Goal: Task Accomplishment & Management: Complete application form

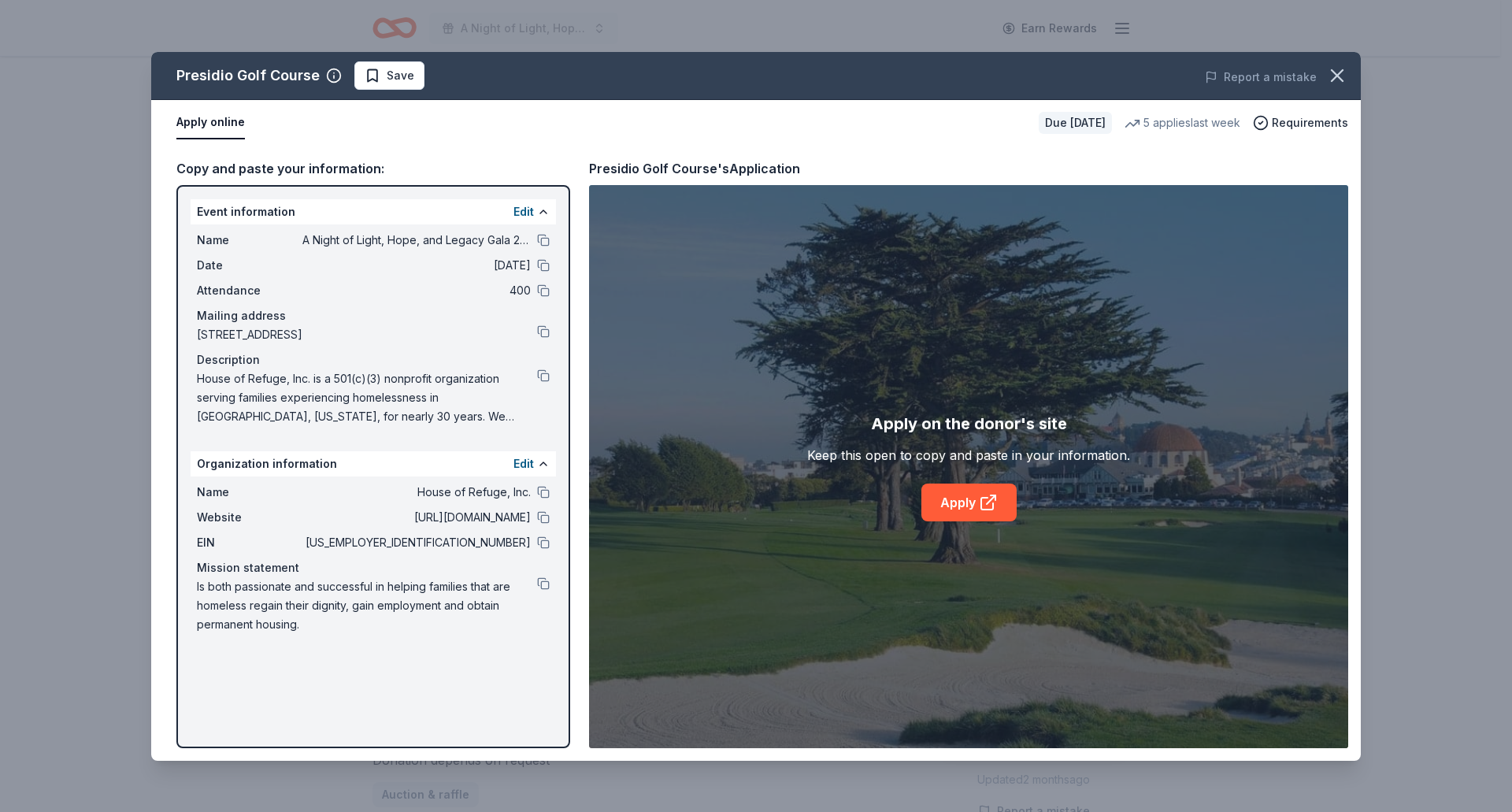
scroll to position [394, 0]
click at [1343, 70] on icon "button" at bounding box center [1338, 75] width 11 height 11
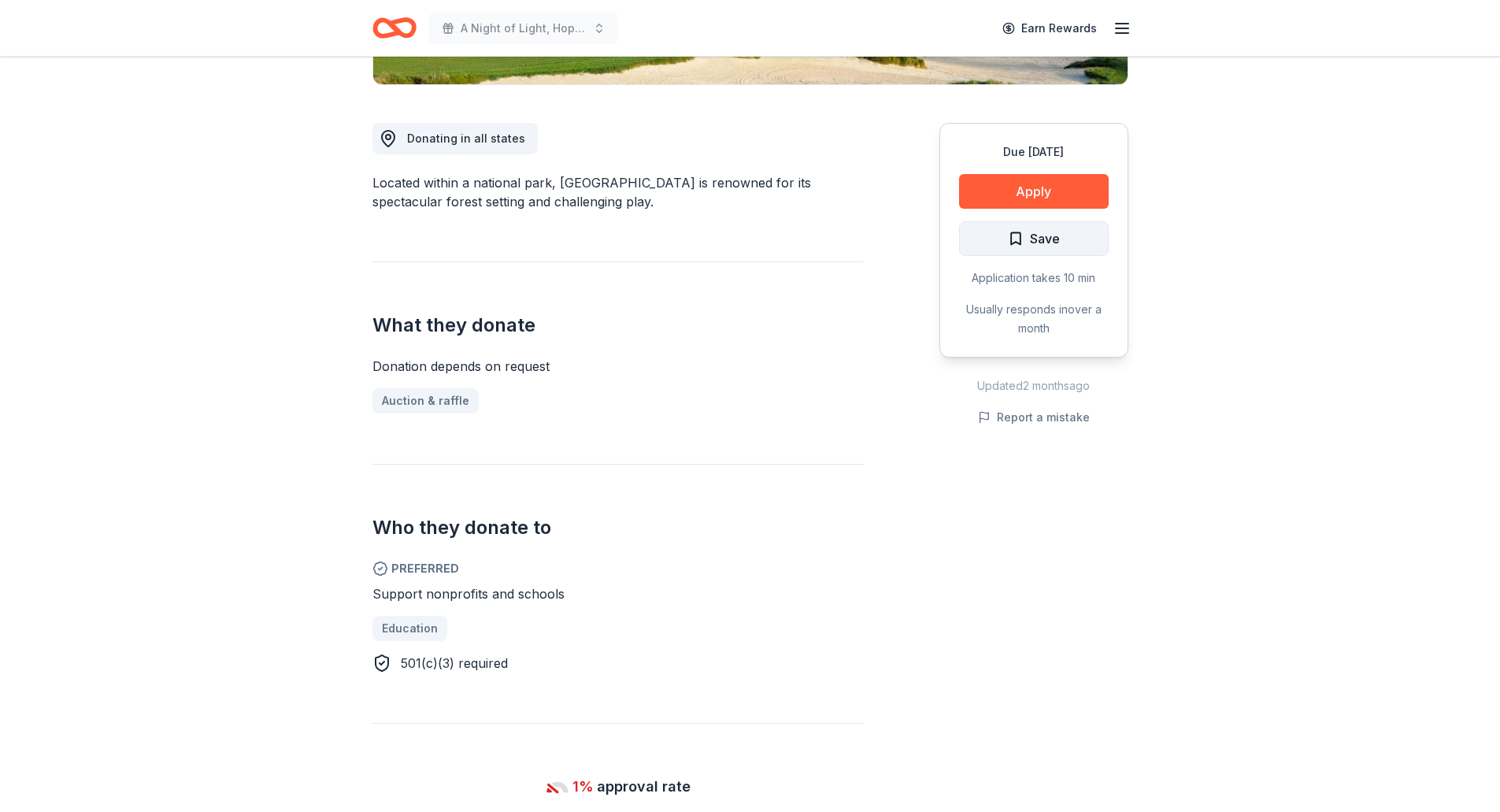
click at [1055, 238] on span "Save" at bounding box center [1045, 239] width 29 height 21
click at [1028, 233] on html "A Night of Light, Hope, and Legacy Gala 2026 Earn Rewards Due [DATE] Share Pres…" at bounding box center [750, 12] width 1500 height 812
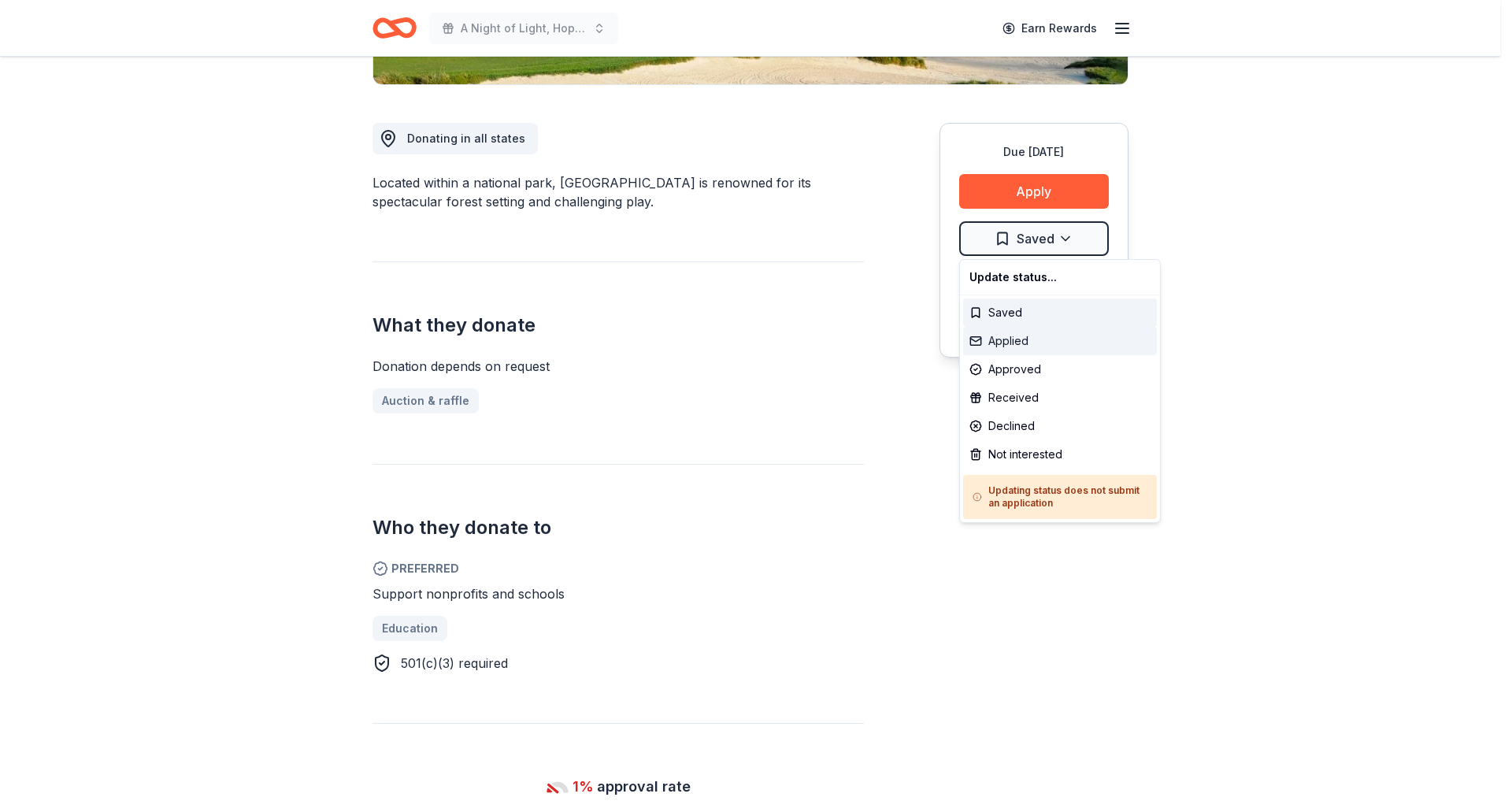
click at [1010, 338] on div "Applied" at bounding box center [1060, 341] width 194 height 29
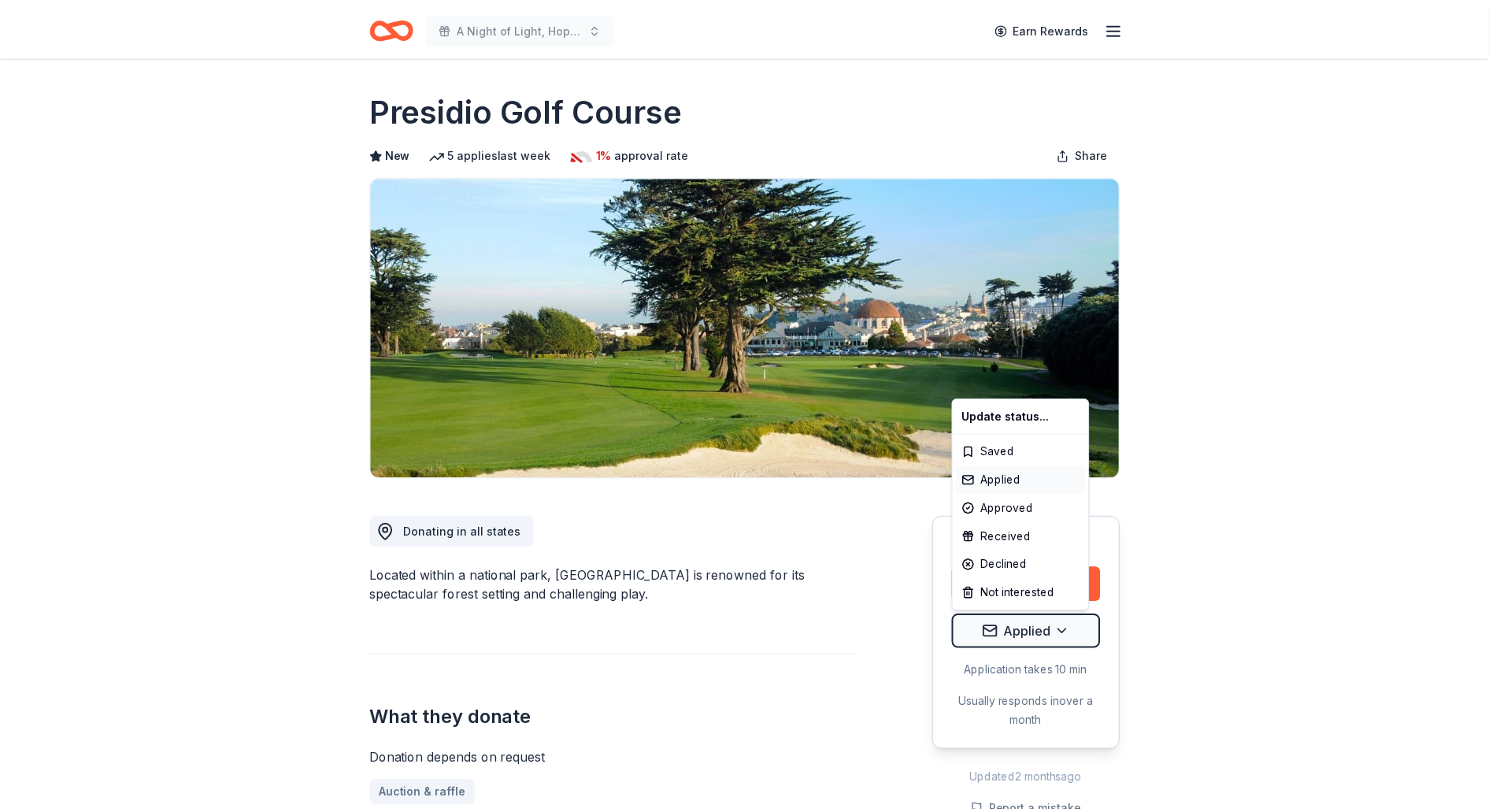
scroll to position [0, 0]
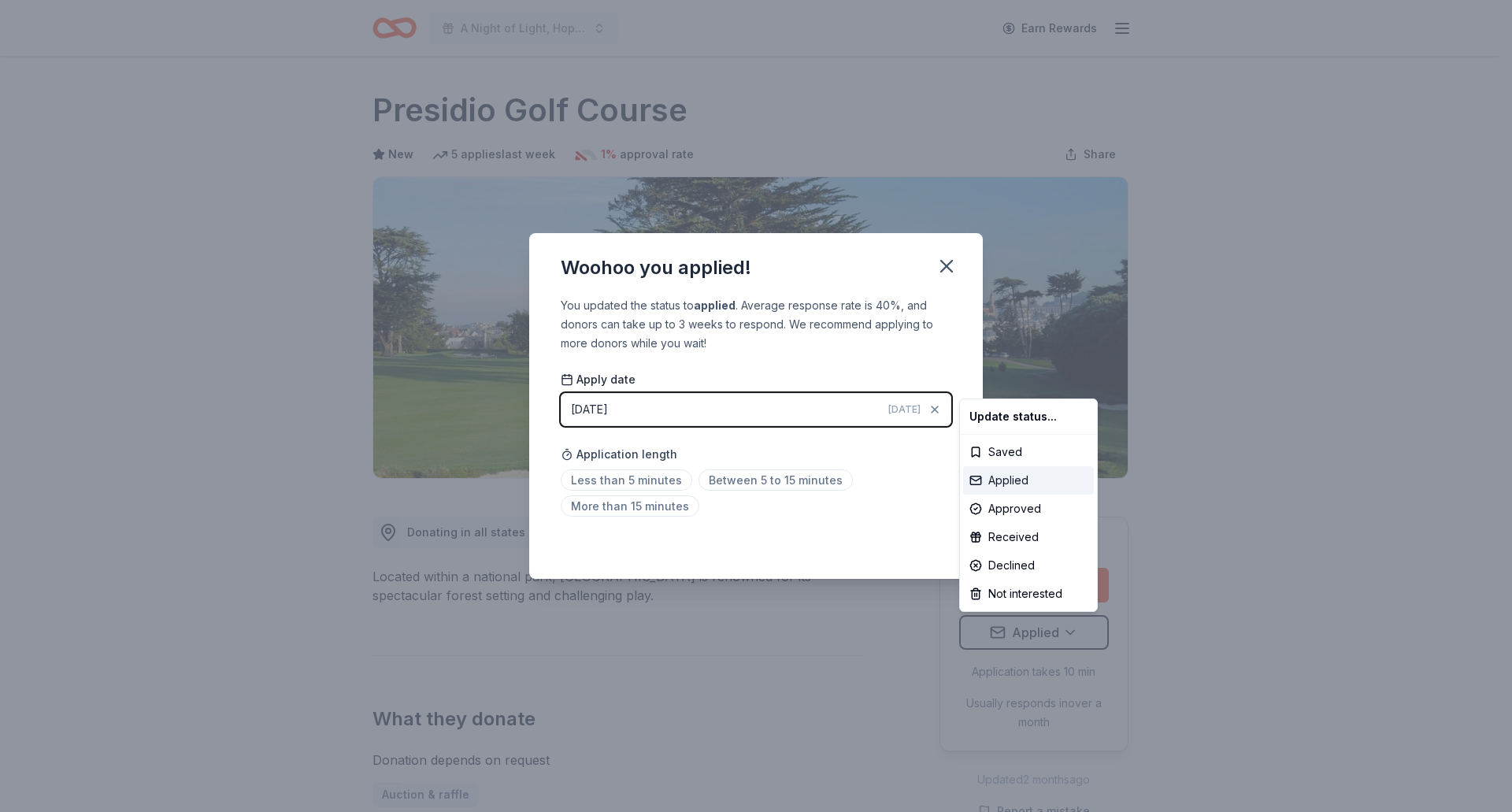
click at [1022, 482] on div "Applied" at bounding box center [1029, 480] width 131 height 29
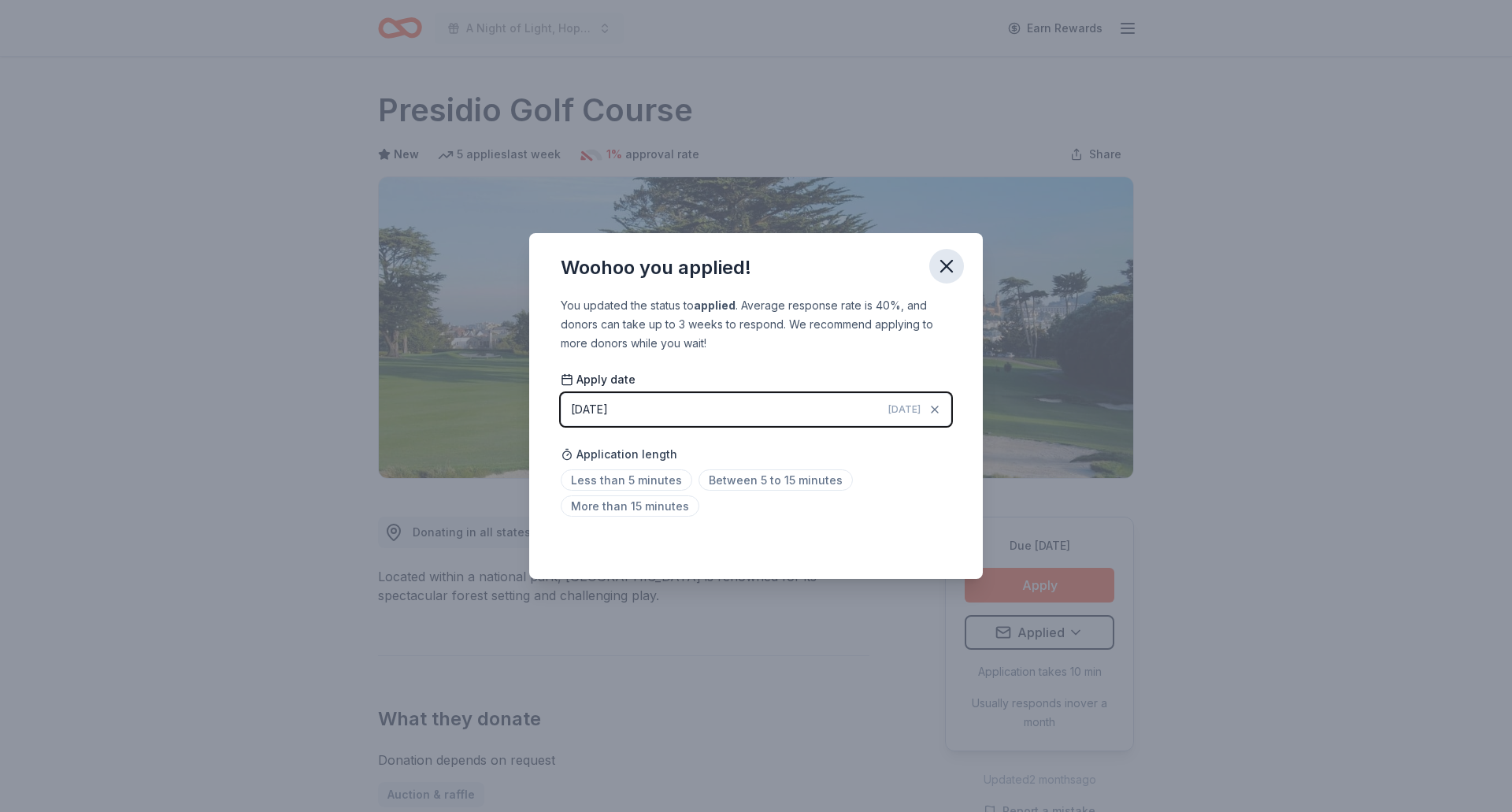
click at [949, 267] on icon "button" at bounding box center [946, 265] width 11 height 11
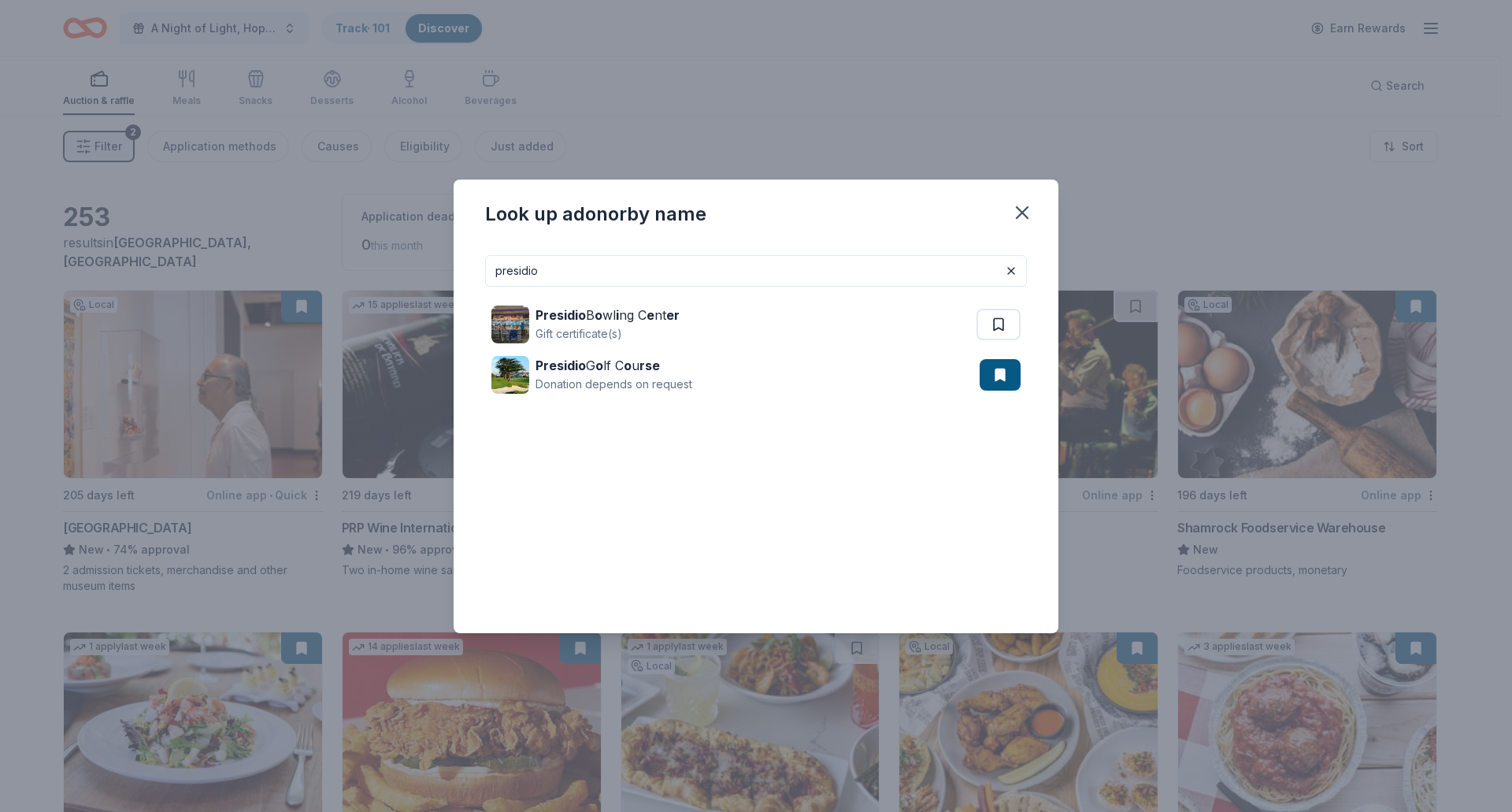
drag, startPoint x: 653, startPoint y: 277, endPoint x: 455, endPoint y: 280, distance: 198.0
click at [455, 280] on div "presidio Presidio B o wl i ng C e nt er Gift certificate(s) Presidio G o lf C o…" at bounding box center [756, 437] width 605 height 390
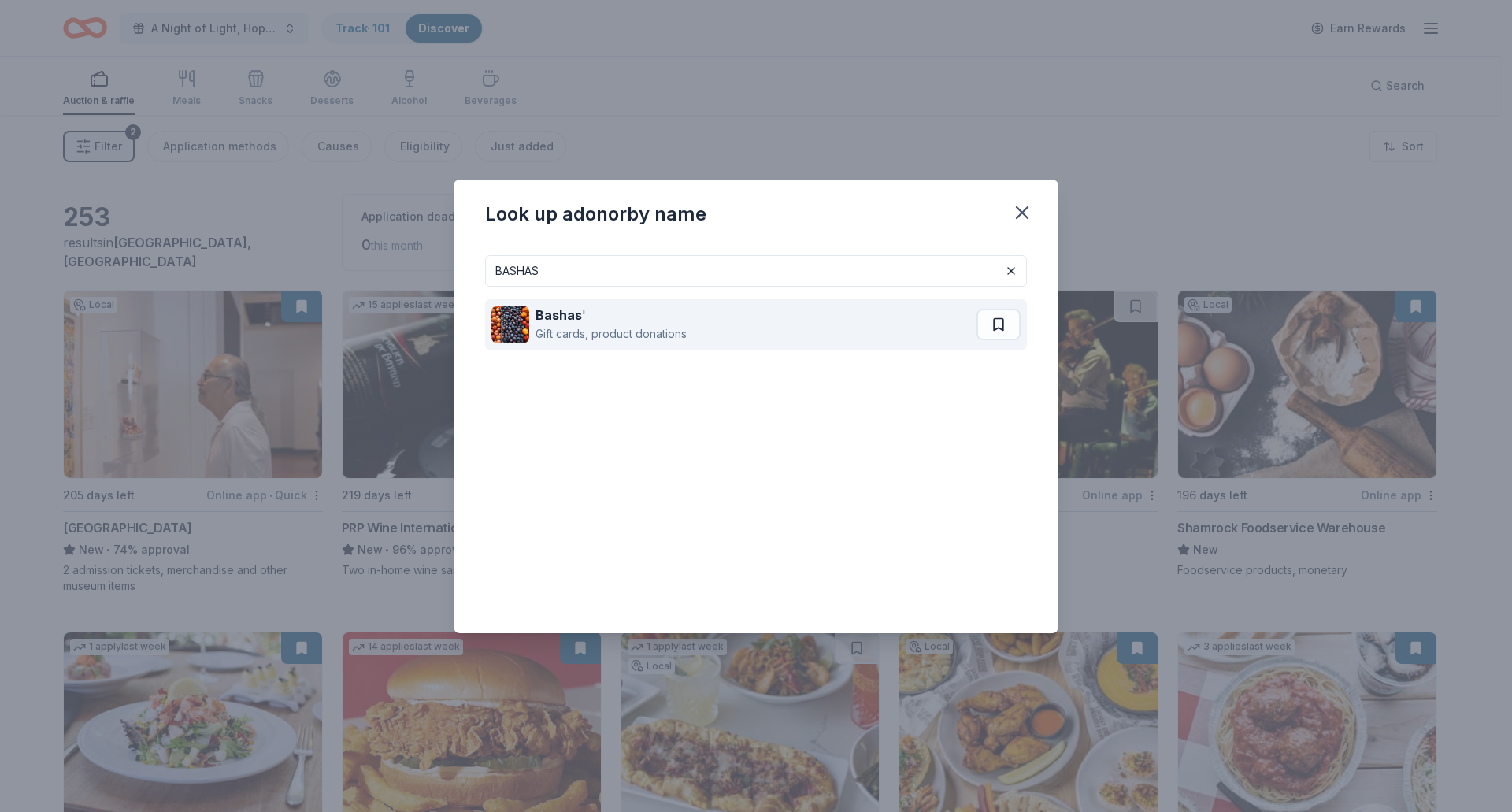
type input "BASHAS"
click at [603, 333] on div "Gift cards, product donations" at bounding box center [611, 334] width 151 height 19
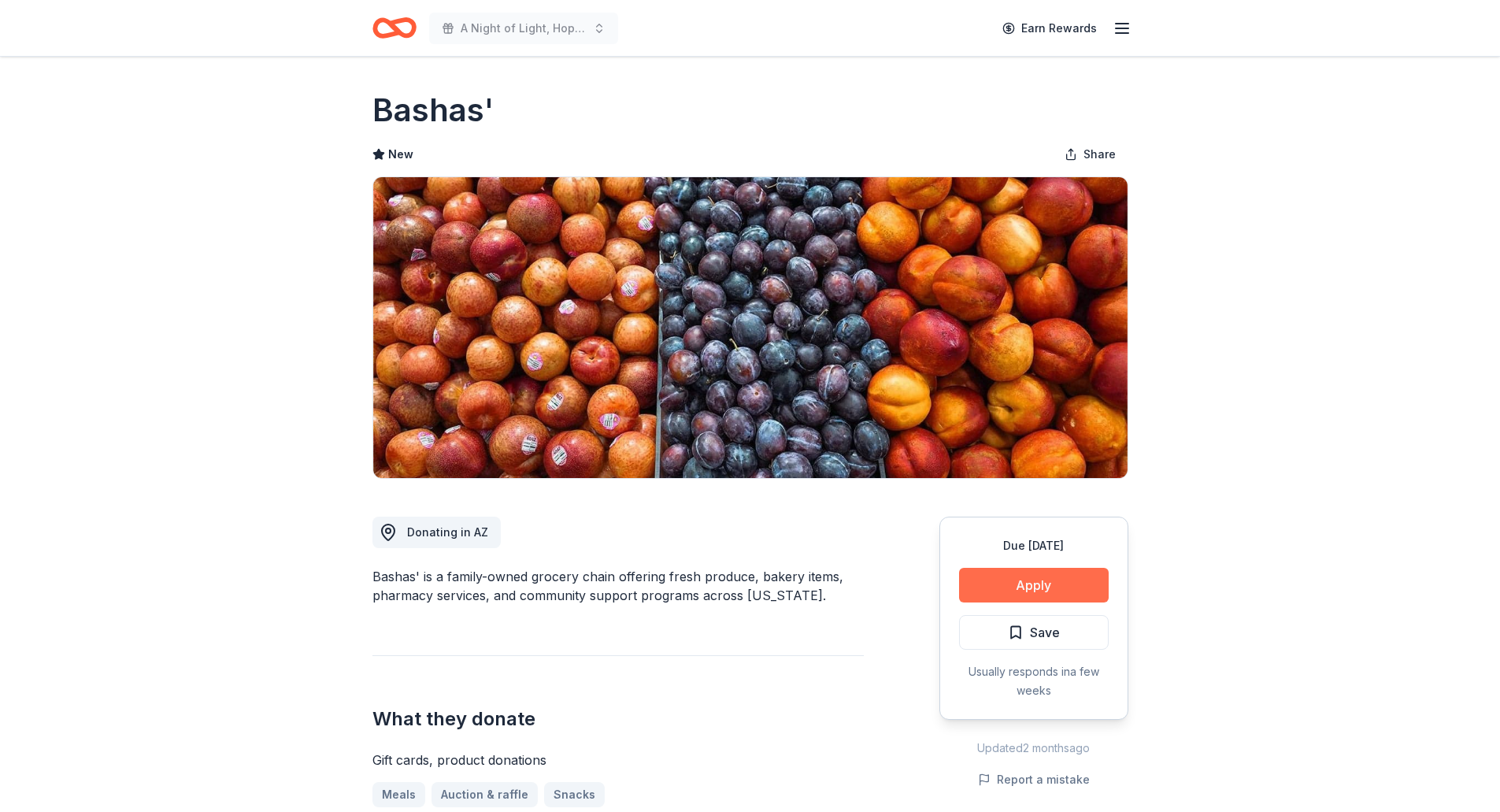
click at [999, 586] on button "Apply" at bounding box center [1033, 585] width 149 height 35
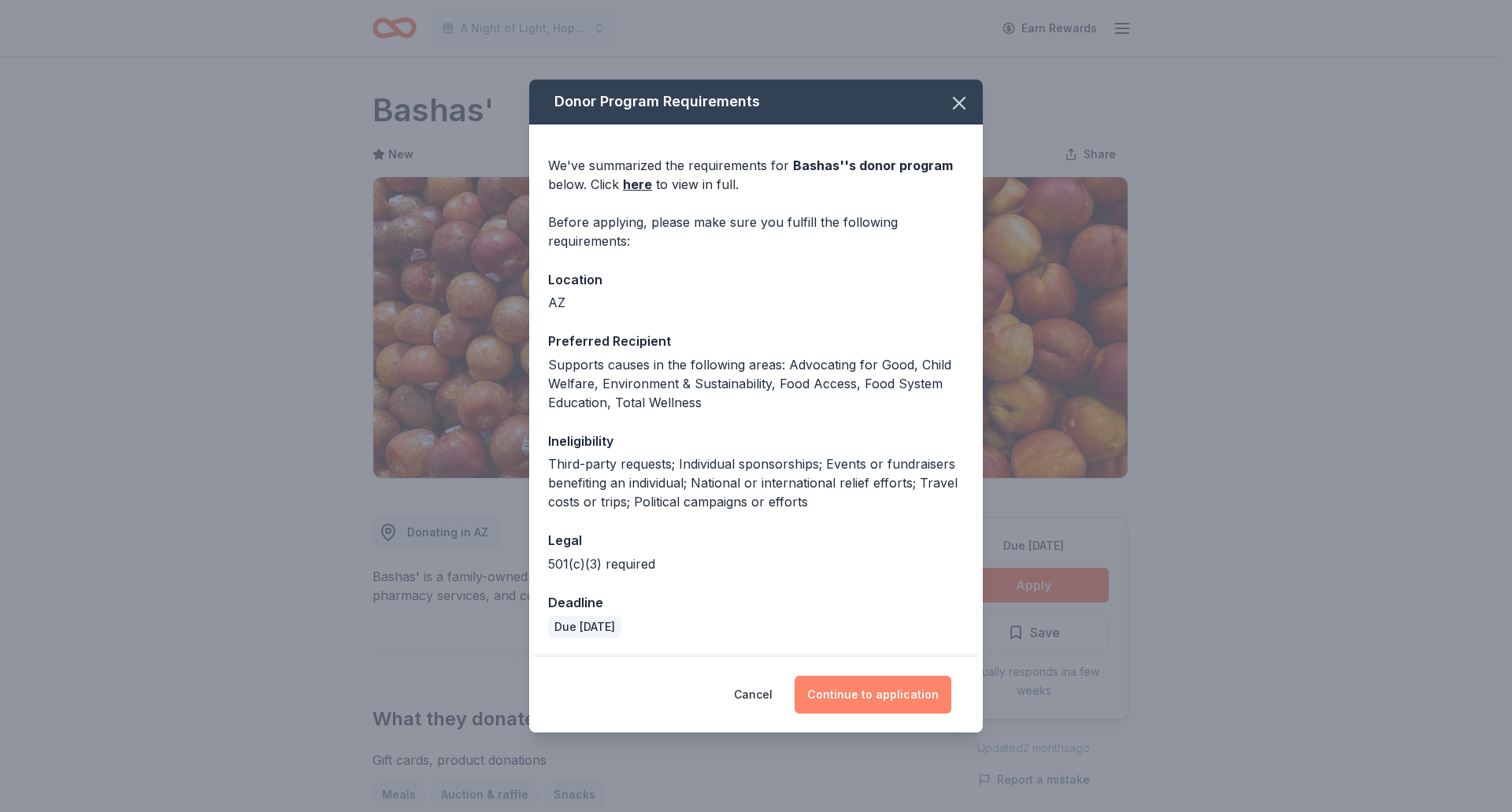
click at [924, 697] on button "Continue to application" at bounding box center [873, 695] width 157 height 38
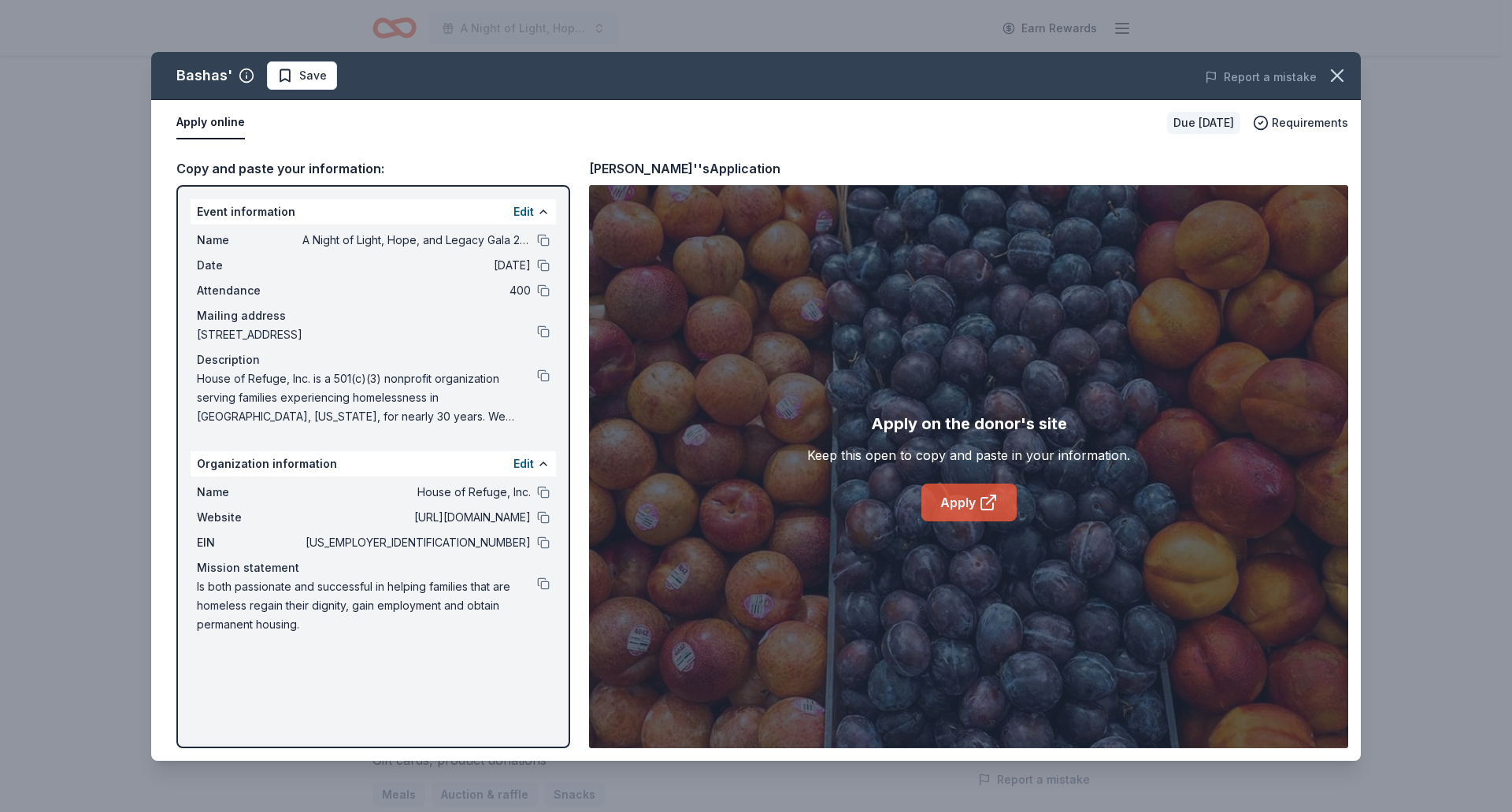
click at [950, 500] on link "Apply" at bounding box center [970, 502] width 95 height 38
